Goal: Complete application form: Complete application form

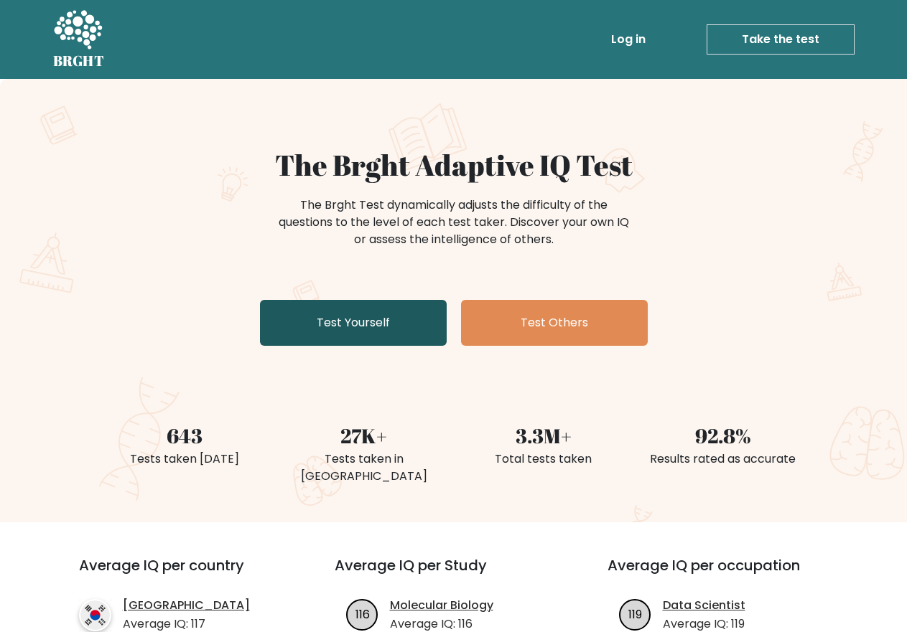
click at [361, 319] on link "Test Yourself" at bounding box center [353, 323] width 187 height 46
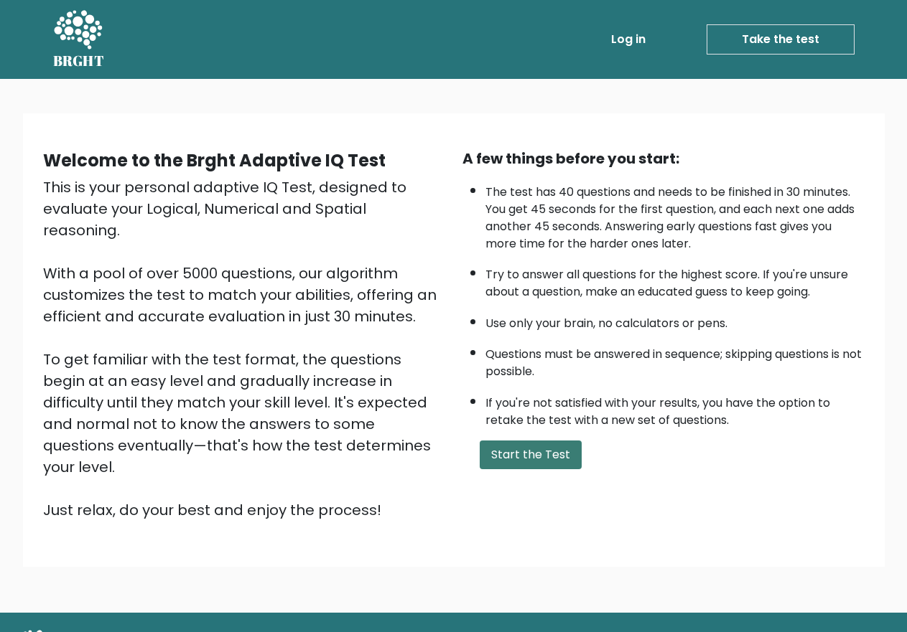
click at [530, 461] on button "Start the Test" at bounding box center [530, 455] width 102 height 29
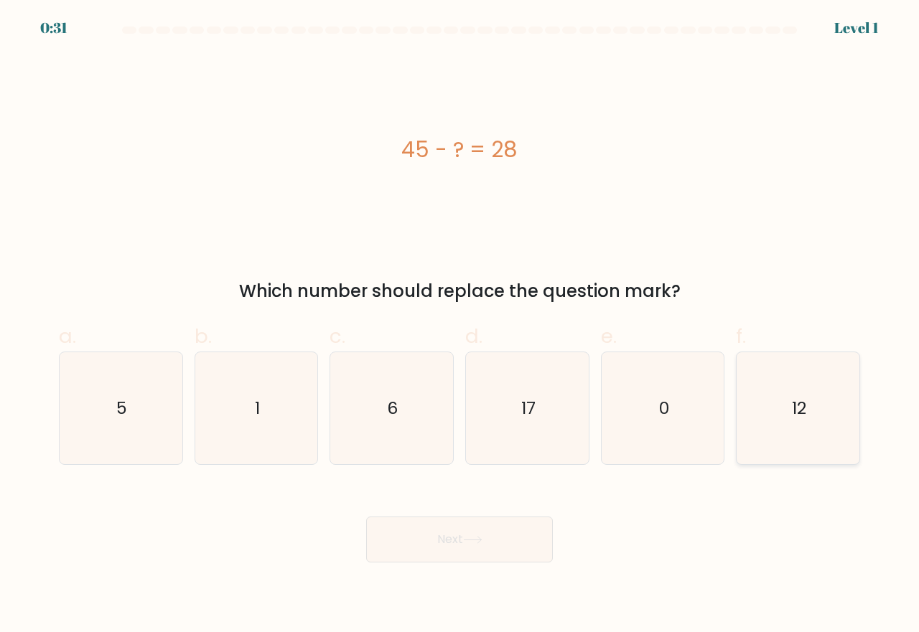
click at [815, 415] on icon "12" at bounding box center [797, 408] width 113 height 113
click at [460, 326] on input "f. 12" at bounding box center [459, 321] width 1 height 9
radio input "true"
click at [446, 540] on button "Next" at bounding box center [459, 540] width 187 height 46
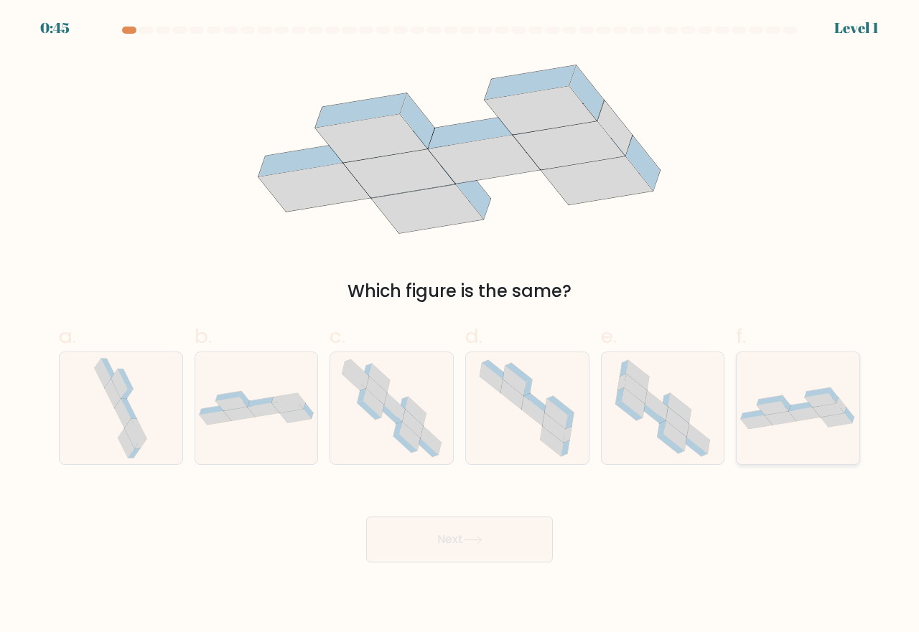
click at [790, 412] on icon at bounding box center [797, 409] width 123 height 42
click at [460, 326] on input "f." at bounding box center [459, 321] width 1 height 9
radio input "true"
click at [447, 548] on button "Next" at bounding box center [459, 540] width 187 height 46
click at [441, 540] on button "Next" at bounding box center [459, 540] width 187 height 46
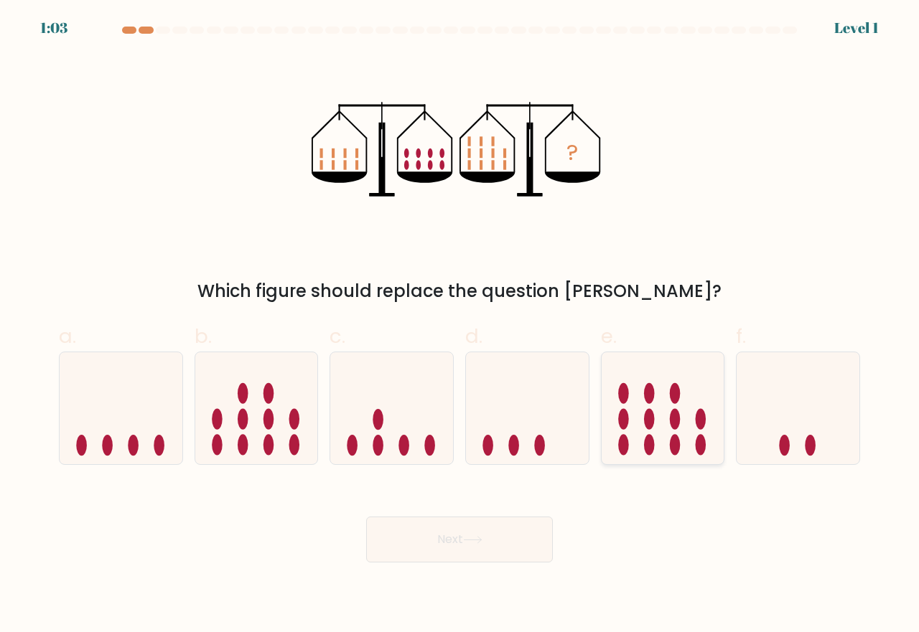
click at [672, 408] on icon at bounding box center [662, 407] width 123 height 101
click at [460, 326] on input "e." at bounding box center [459, 321] width 1 height 9
radio input "true"
click at [448, 539] on button "Next" at bounding box center [459, 540] width 187 height 46
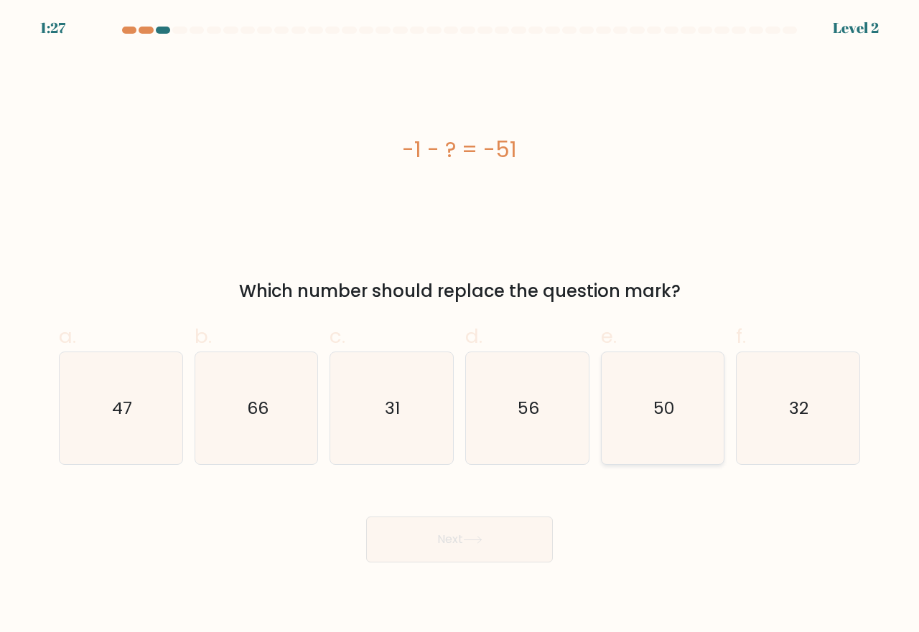
click at [662, 408] on text "50" at bounding box center [663, 408] width 21 height 24
click at [460, 326] on input "e. 50" at bounding box center [459, 321] width 1 height 9
radio input "true"
click at [450, 532] on button "Next" at bounding box center [459, 540] width 187 height 46
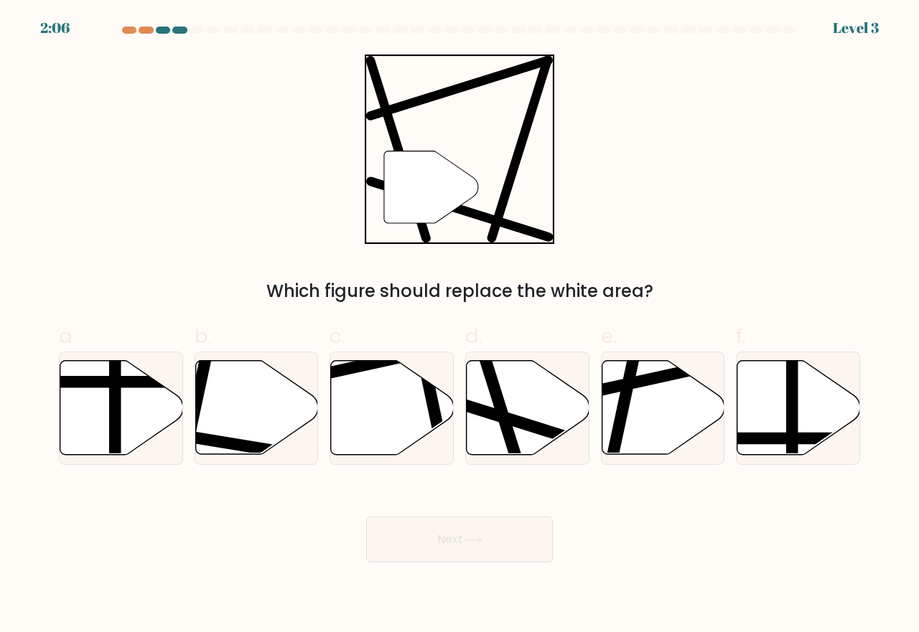
click at [423, 213] on icon at bounding box center [431, 187] width 94 height 72
click at [503, 397] on icon at bounding box center [528, 408] width 123 height 94
click at [460, 326] on input "d." at bounding box center [459, 321] width 1 height 9
radio input "true"
click at [449, 538] on button "Next" at bounding box center [459, 540] width 187 height 46
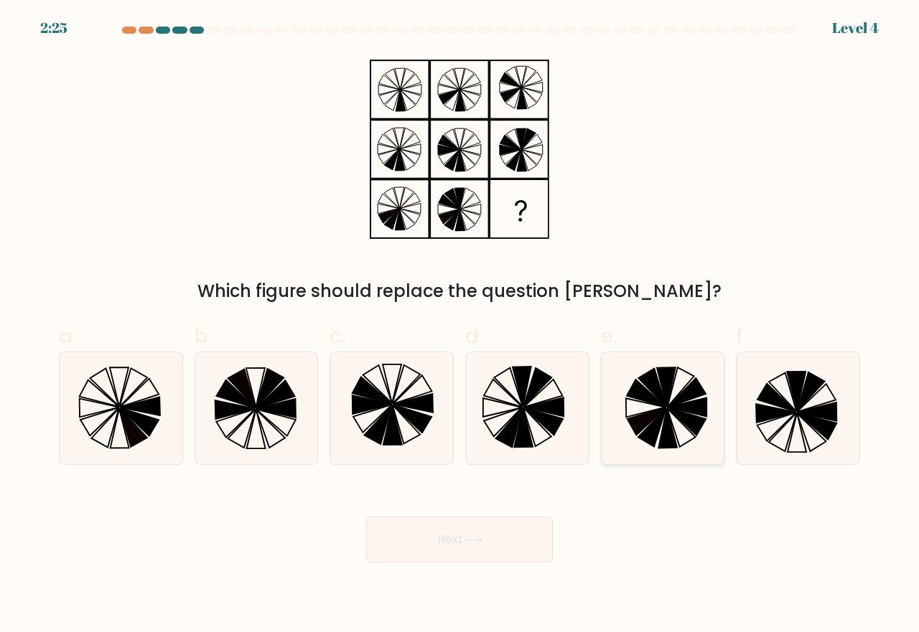
click at [662, 409] on icon at bounding box center [646, 422] width 39 height 28
click at [460, 326] on input "e." at bounding box center [459, 321] width 1 height 9
radio input "true"
click at [461, 534] on button "Next" at bounding box center [459, 540] width 187 height 46
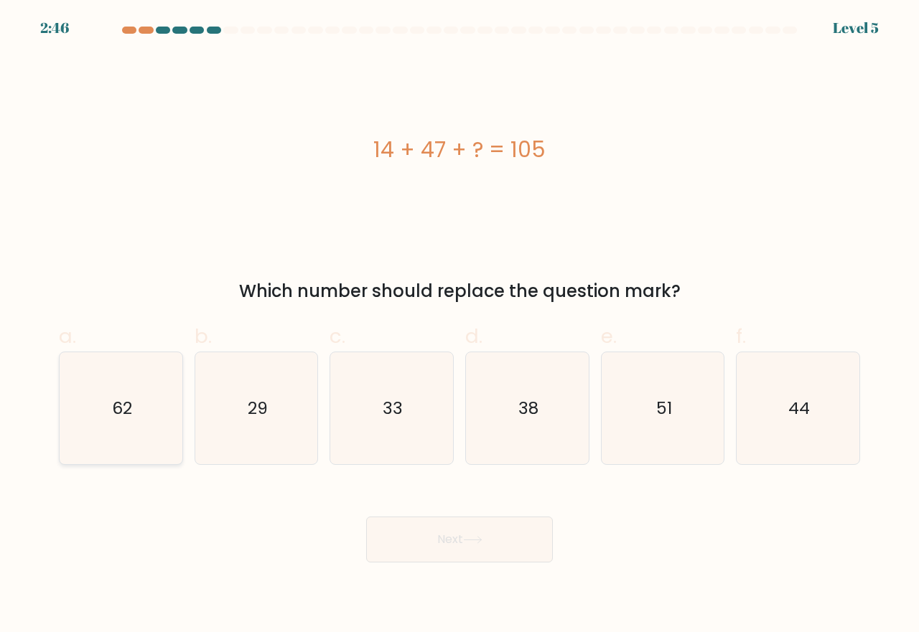
click at [129, 403] on text "62" at bounding box center [122, 408] width 20 height 24
click at [459, 326] on input "a. 62" at bounding box center [459, 321] width 1 height 9
radio input "true"
click at [799, 409] on text "44" at bounding box center [799, 408] width 22 height 24
click at [460, 326] on input "f. 44" at bounding box center [459, 321] width 1 height 9
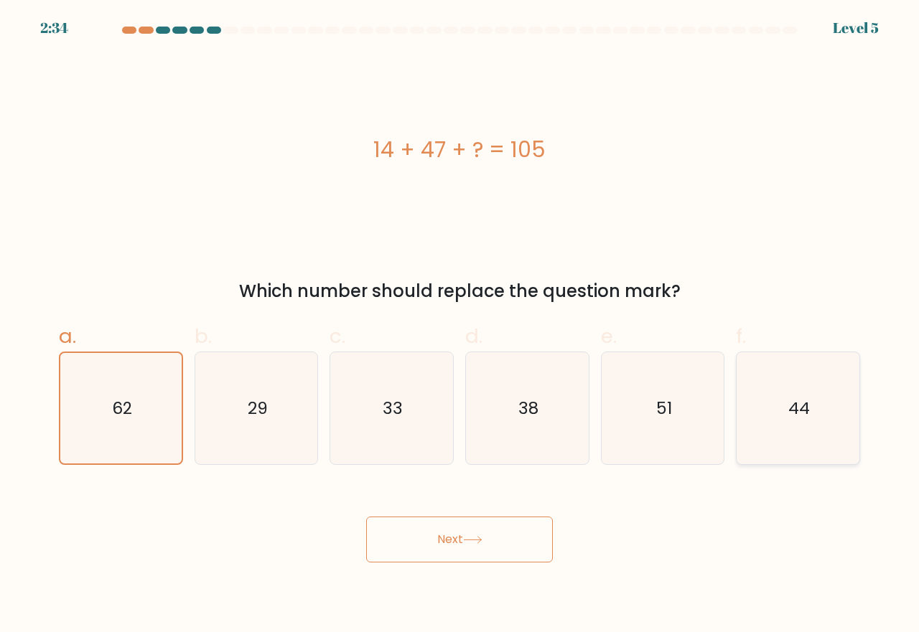
radio input "true"
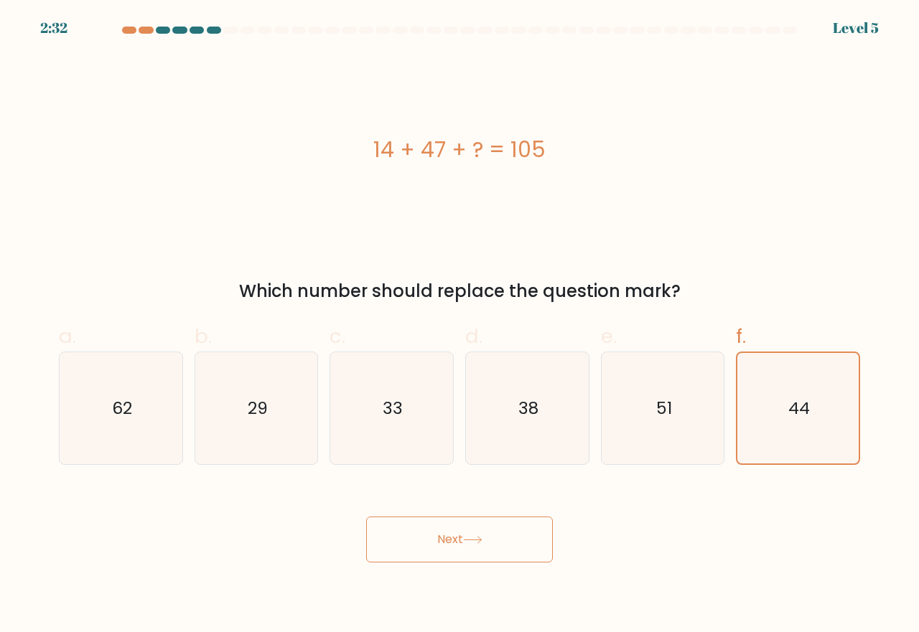
click at [491, 528] on button "Next" at bounding box center [459, 540] width 187 height 46
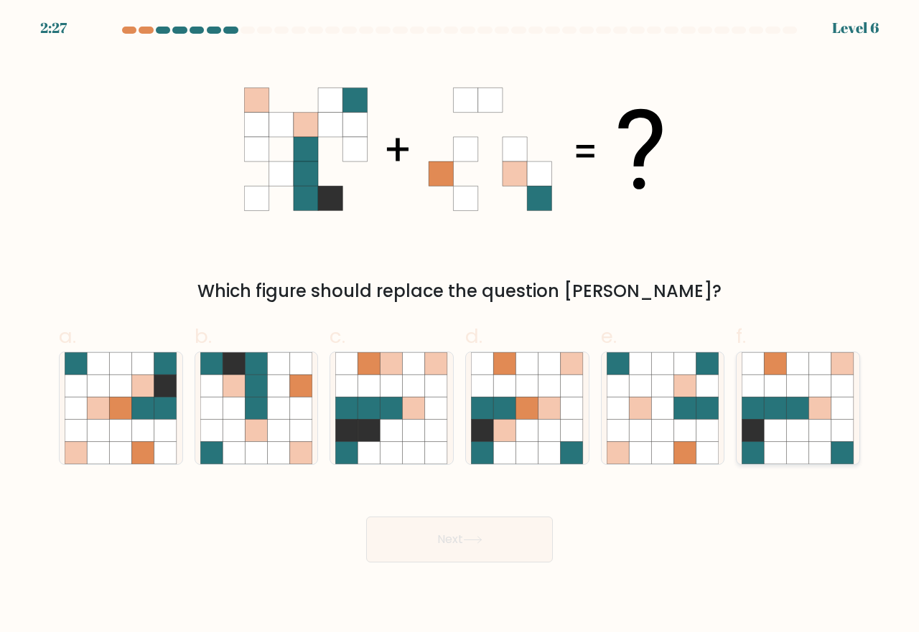
click at [755, 420] on icon at bounding box center [753, 431] width 22 height 22
click at [460, 326] on input "f." at bounding box center [459, 321] width 1 height 9
radio input "true"
click at [463, 528] on button "Next" at bounding box center [459, 540] width 187 height 46
